Goal: Navigation & Orientation: Find specific page/section

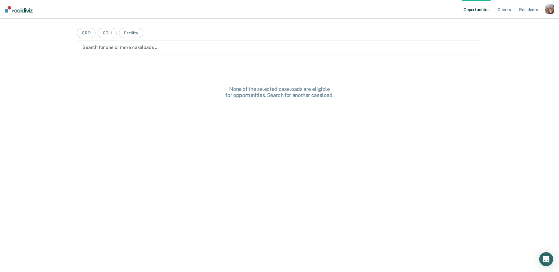
click at [549, 8] on div "button" at bounding box center [549, 8] width 9 height 9
click at [515, 23] on link "Profile" at bounding box center [526, 23] width 47 height 5
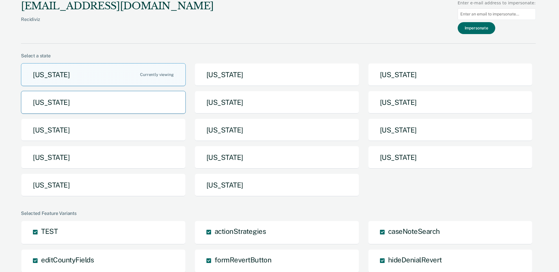
click at [115, 109] on button "[US_STATE]" at bounding box center [103, 102] width 165 height 23
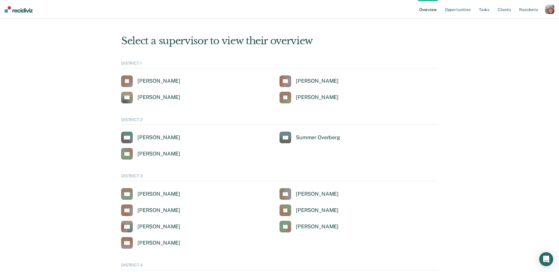
click at [545, 10] on div "button" at bounding box center [549, 9] width 9 height 9
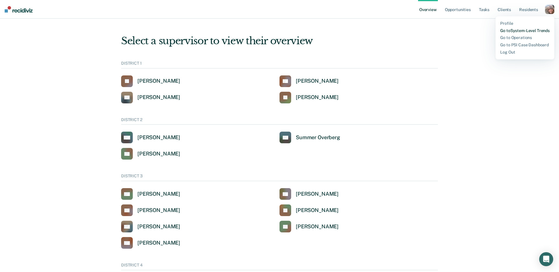
click at [526, 30] on link "Go to System-Level Trends" at bounding box center [526, 30] width 50 height 5
